Goal: Check status: Check status

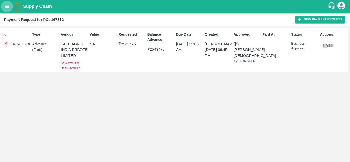
click at [7, 2] on button "open drawer" at bounding box center [7, 7] width 12 height 12
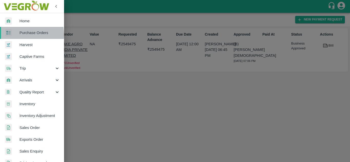
click at [15, 35] on div at bounding box center [12, 32] width 14 height 7
click at [15, 35] on div "Home Purchase Orders Harvest Captive Farms Trip Arrivals Quality Report Invento…" at bounding box center [175, 81] width 350 height 162
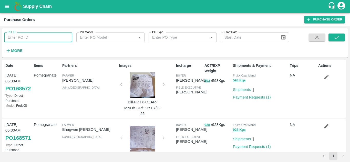
click at [13, 39] on input "PO ID" at bounding box center [38, 38] width 68 height 10
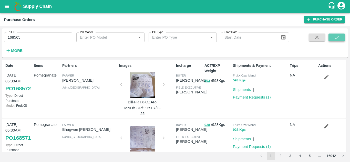
click at [335, 34] on button "submit" at bounding box center [337, 38] width 16 height 8
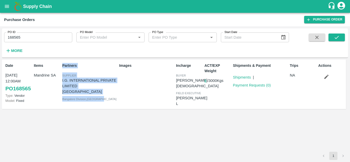
drag, startPoint x: 60, startPoint y: 80, endPoint x: 115, endPoint y: 91, distance: 56.2
click at [115, 91] on div "Date [DATE] 12:00AM PO 168565 Type: Vendor Model: Fixed Items Mandrine SA Partn…" at bounding box center [174, 85] width 344 height 50
click at [115, 91] on div "Partners Supplier I.G. INTERNATIONAL PRIVATE LIMITED [GEOGRAPHIC_DATA] [GEOGRAP…" at bounding box center [88, 84] width 57 height 47
drag, startPoint x: 105, startPoint y: 86, endPoint x: 62, endPoint y: 81, distance: 43.7
click at [62, 81] on div "Partners Supplier I.G. INTERNATIONAL PRIVATE LIMITED [GEOGRAPHIC_DATA] [GEOGRAP…" at bounding box center [88, 84] width 57 height 47
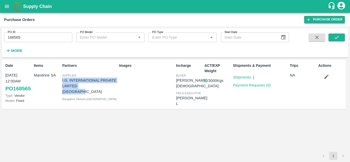
copy p "I.G. INTERNATIONAL PRIVATE LIMITED [GEOGRAPHIC_DATA]"
click at [22, 35] on input "168565" at bounding box center [38, 38] width 68 height 10
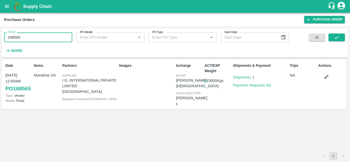
click at [22, 35] on input "168565" at bounding box center [38, 38] width 68 height 10
type input "168565"
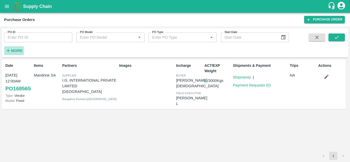
click at [13, 52] on strong "More" at bounding box center [17, 51] width 12 height 4
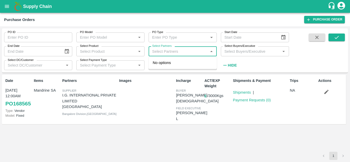
click at [156, 53] on input "Select Partners" at bounding box center [178, 51] width 57 height 7
paste input "I.G. INTERNATIONAL PRIVATE LIMITED [GEOGRAPHIC_DATA]"
type input "I.G. INTERNATIONAL PRIVATE LIMITED [GEOGRAPHIC_DATA]"
type input "168565"
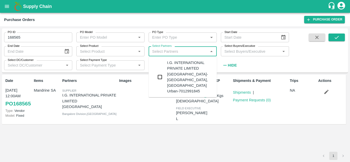
scroll to position [0, 0]
click at [162, 72] on input "checkbox" at bounding box center [160, 77] width 10 height 10
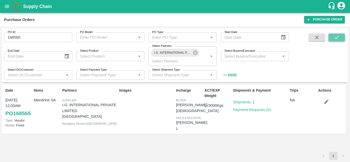
click at [339, 40] on icon "submit" at bounding box center [337, 38] width 6 height 6
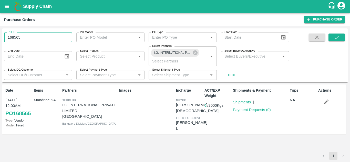
click at [28, 37] on input "168565" at bounding box center [38, 38] width 68 height 10
type input "168565"
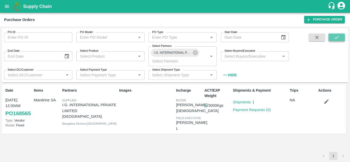
click at [334, 37] on icon "submit" at bounding box center [337, 38] width 6 height 6
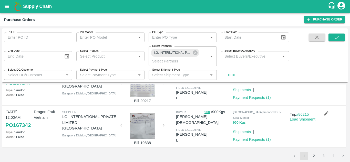
scroll to position [399, 0]
